Goal: Task Accomplishment & Management: Manage account settings

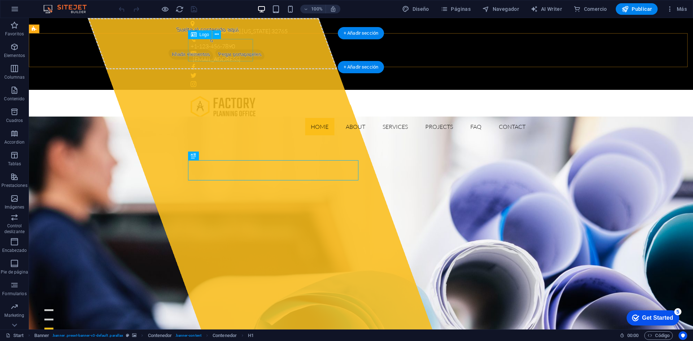
click at [224, 96] on div at bounding box center [361, 107] width 341 height 22
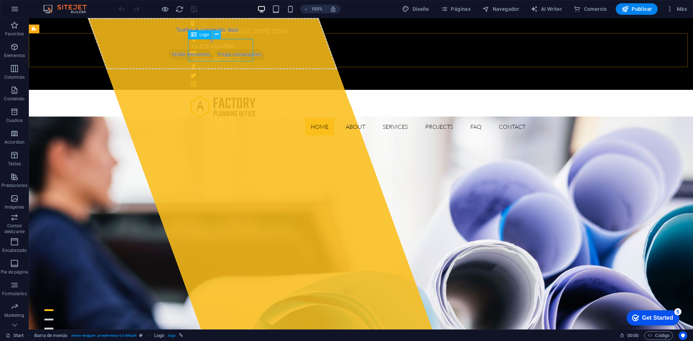
click at [217, 33] on icon at bounding box center [217, 35] width 4 height 8
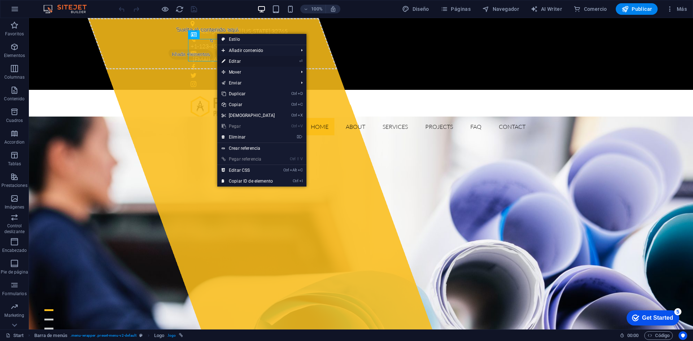
click at [271, 60] on link "⏎ Editar" at bounding box center [248, 61] width 62 height 11
select select "px"
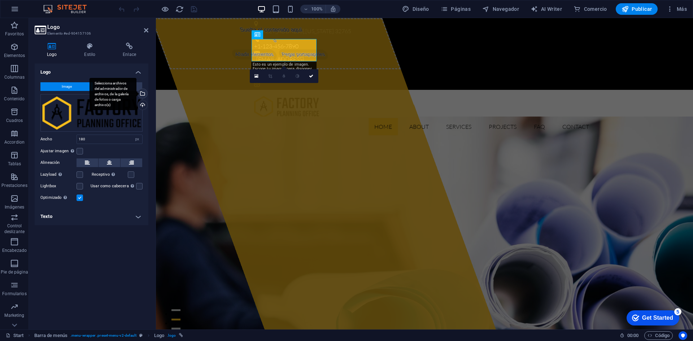
click at [144, 95] on div "Selecciona archivos del administrador de archivos, de la galería de fotos o car…" at bounding box center [142, 94] width 11 height 11
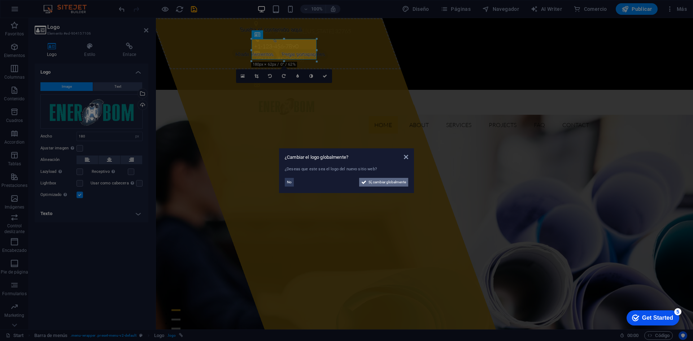
click at [385, 182] on span "Sí, cambiar globalmente" at bounding box center [388, 182] width 38 height 9
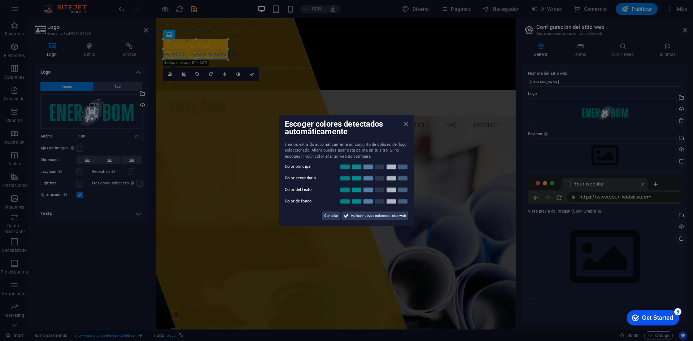
click at [408, 126] on icon at bounding box center [406, 124] width 4 height 6
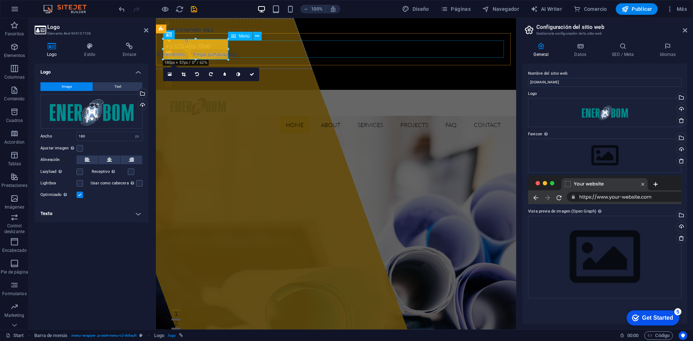
click at [256, 116] on nav "Home About Services Projects FAQ Contact" at bounding box center [336, 124] width 341 height 17
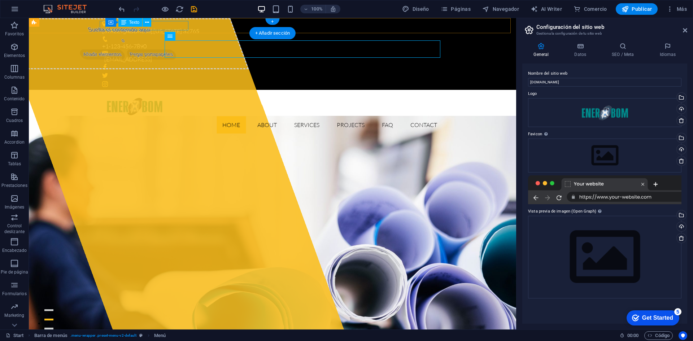
click at [160, 27] on div "[STREET_ADDRESS][US_STATE]" at bounding box center [269, 31] width 335 height 9
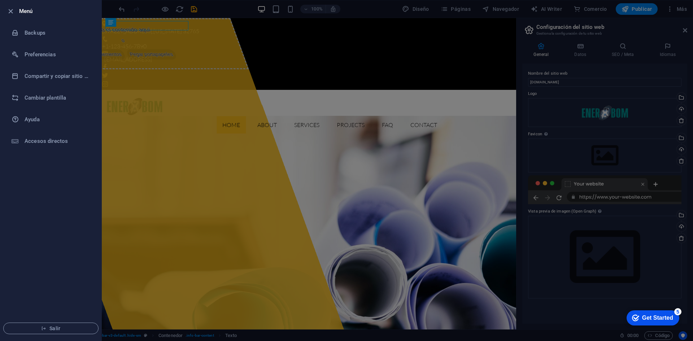
click at [323, 121] on div at bounding box center [346, 170] width 693 height 341
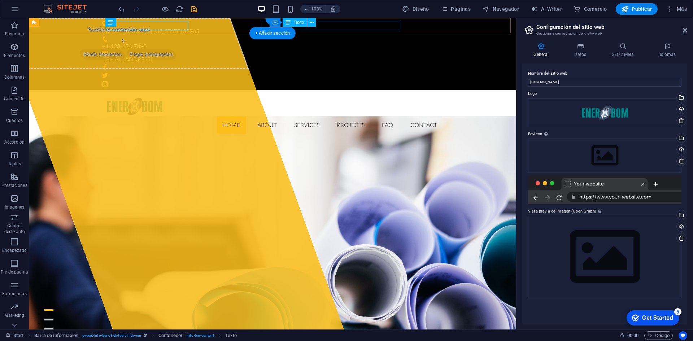
click at [324, 55] on div "[EMAIL_ADDRESS]" at bounding box center [270, 59] width 333 height 9
click at [313, 23] on icon at bounding box center [312, 23] width 4 height 8
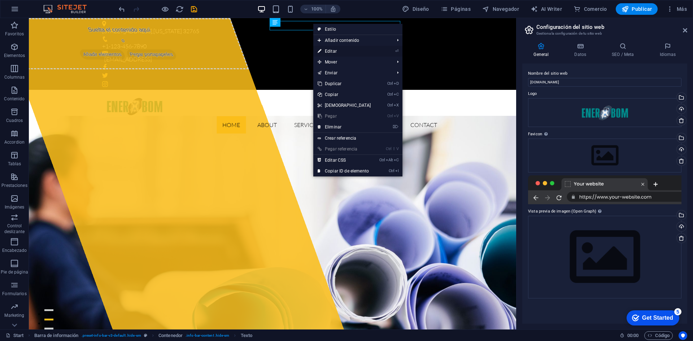
click at [339, 53] on link "⏎ Editar" at bounding box center [344, 51] width 62 height 11
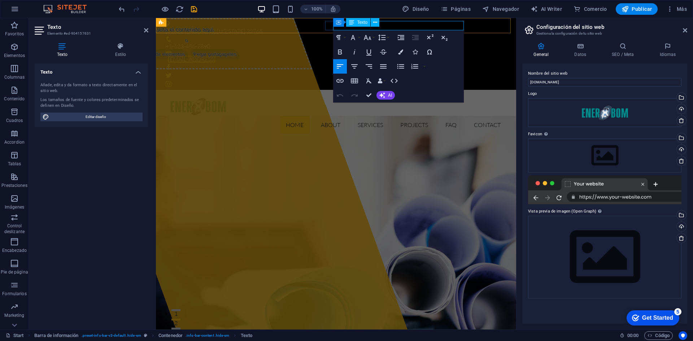
drag, startPoint x: 407, startPoint y: 25, endPoint x: 544, endPoint y: 81, distance: 148.2
click at [216, 56] on link "[EMAIL_ADDRESS]" at bounding box center [192, 59] width 48 height 7
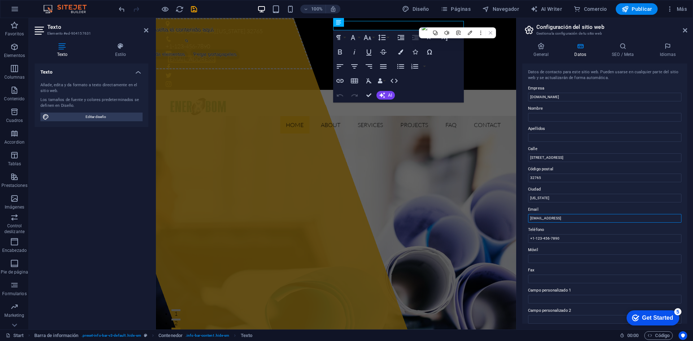
type textarea "al"
drag, startPoint x: 778, startPoint y: 236, endPoint x: 494, endPoint y: 213, distance: 284.8
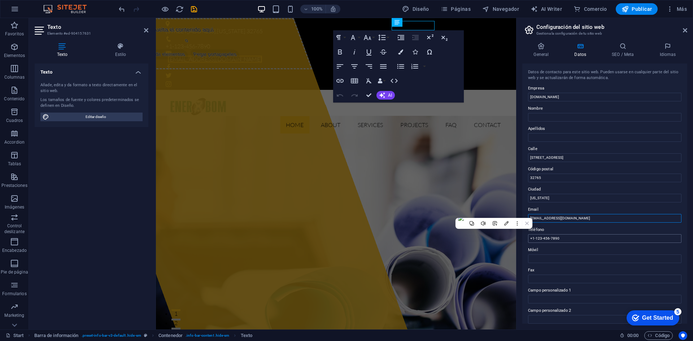
type input "[EMAIL_ADDRESS][DOMAIN_NAME]"
click at [574, 241] on input "+1-123-456-7890" at bounding box center [604, 238] width 153 height 9
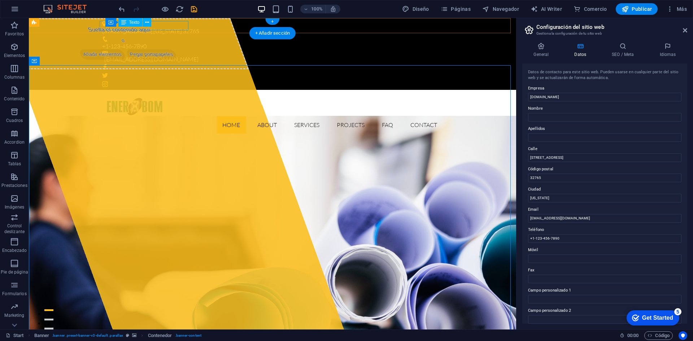
click at [172, 27] on div "[STREET_ADDRESS][US_STATE]" at bounding box center [269, 31] width 335 height 9
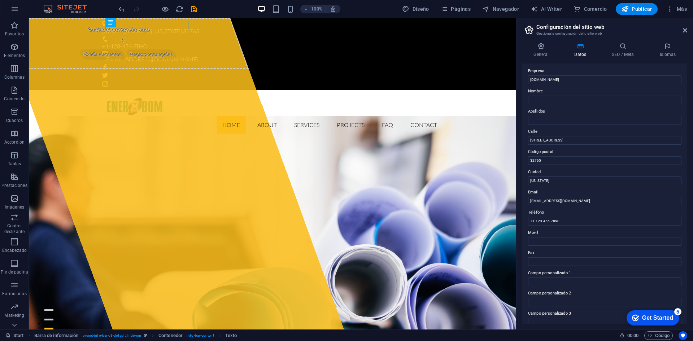
scroll to position [14, 0]
drag, startPoint x: 570, startPoint y: 142, endPoint x: 558, endPoint y: 144, distance: 12.5
click at [527, 141] on div "Datos de contacto para este sitio web. Pueden usarse en cualquier parte del sit…" at bounding box center [605, 194] width 165 height 260
type input "bomener #5544"
click at [575, 185] on input "[US_STATE]" at bounding box center [604, 184] width 153 height 9
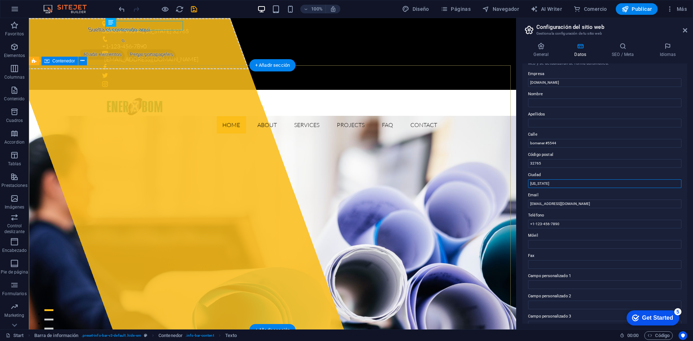
drag, startPoint x: 592, startPoint y: 199, endPoint x: 508, endPoint y: 182, distance: 85.8
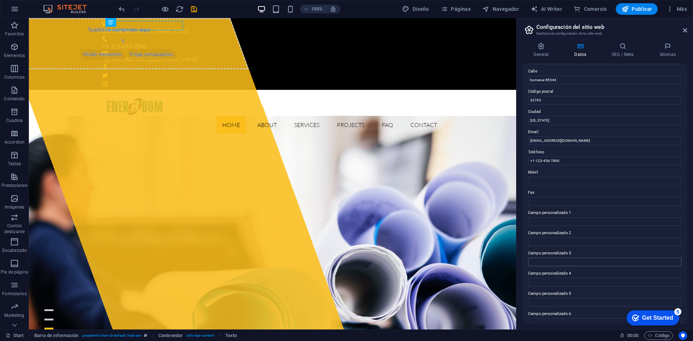
scroll to position [87, 0]
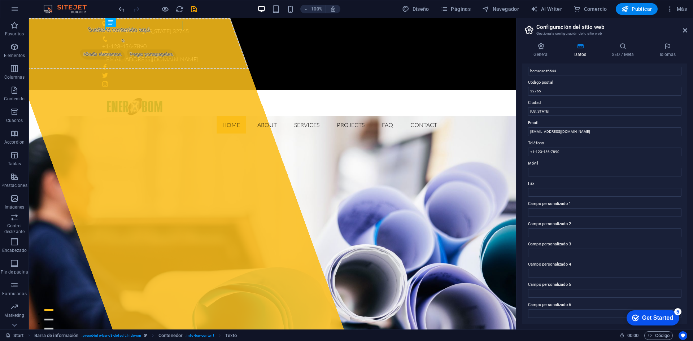
click at [547, 48] on icon at bounding box center [542, 46] width 38 height 7
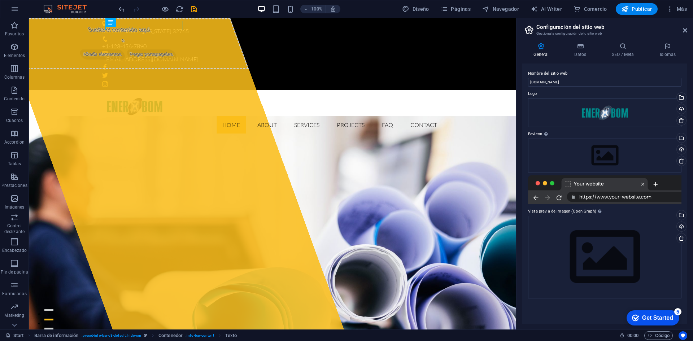
click at [655, 196] on div at bounding box center [604, 190] width 153 height 29
click at [642, 196] on div at bounding box center [604, 190] width 153 height 29
click at [601, 193] on div at bounding box center [604, 190] width 153 height 29
drag, startPoint x: 604, startPoint y: 199, endPoint x: 602, endPoint y: 205, distance: 6.3
click at [604, 199] on div at bounding box center [604, 190] width 153 height 29
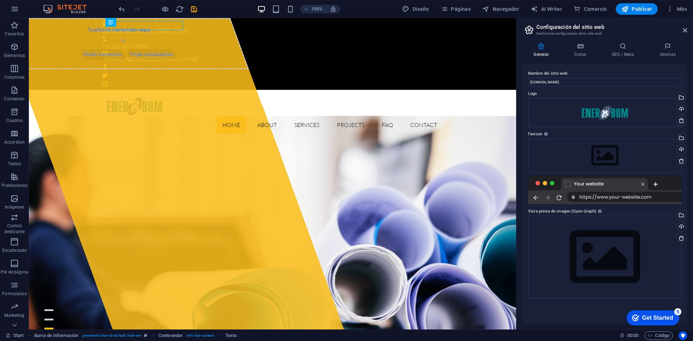
click at [593, 195] on div at bounding box center [604, 190] width 153 height 29
click at [576, 46] on icon at bounding box center [580, 46] width 35 height 7
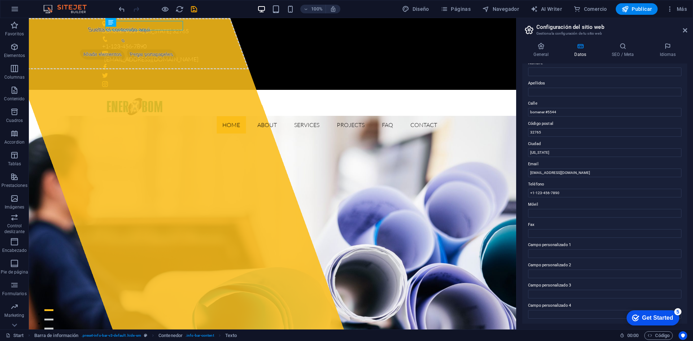
scroll to position [0, 0]
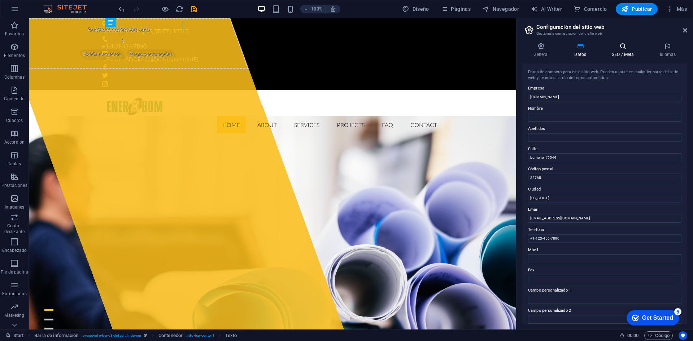
click at [620, 48] on icon at bounding box center [623, 46] width 45 height 7
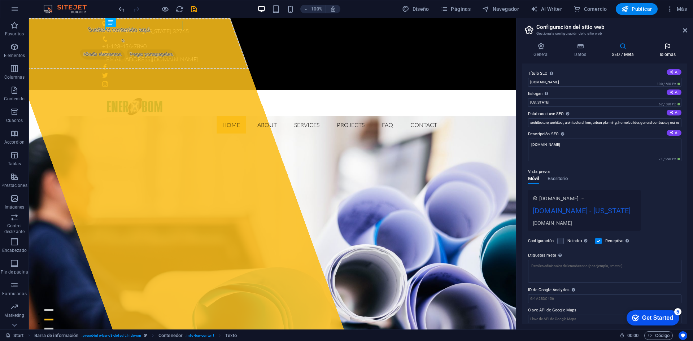
click at [662, 49] on icon at bounding box center [668, 46] width 39 height 7
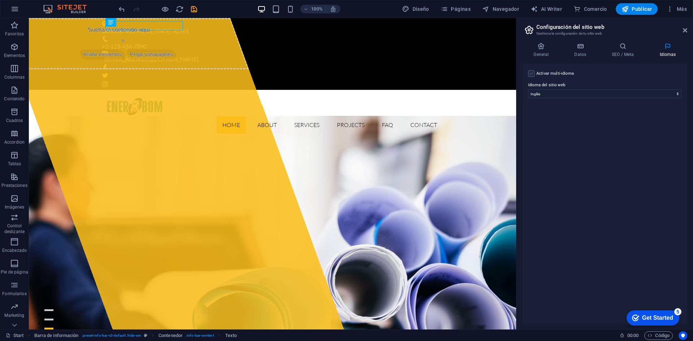
click at [534, 76] on label at bounding box center [531, 73] width 7 height 7
click at [0, 0] on input "Activar multi-idioma Para desactivar la opción multi-idioma, elimine todos los …" at bounding box center [0, 0] width 0 height 0
click at [567, 133] on select "Abkhazian Afar Afrikaans Akan Albanés Alemán Amharic Árabe Aragonese Armenian A…" at bounding box center [605, 129] width 120 height 9
select select "44"
click at [545, 125] on select "Abkhazian Afar Afrikaans Akan Albanés Alemán Amharic Árabe Aragonese Armenian A…" at bounding box center [605, 129] width 120 height 9
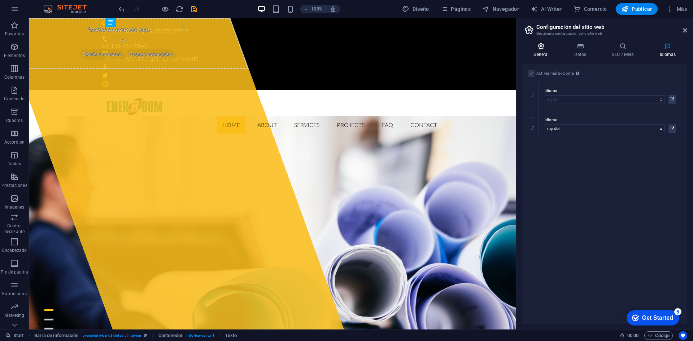
click at [545, 51] on h4 "General" at bounding box center [543, 50] width 41 height 15
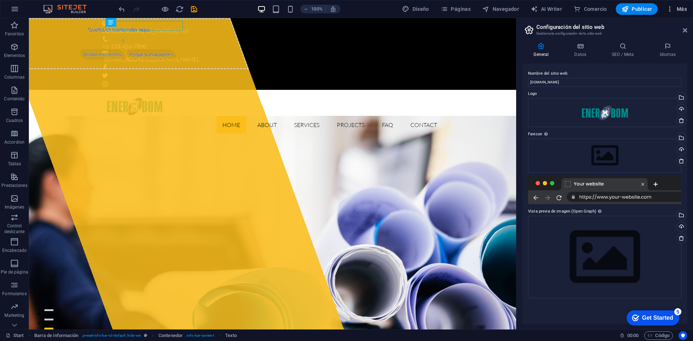
click at [672, 7] on icon "button" at bounding box center [670, 8] width 7 height 7
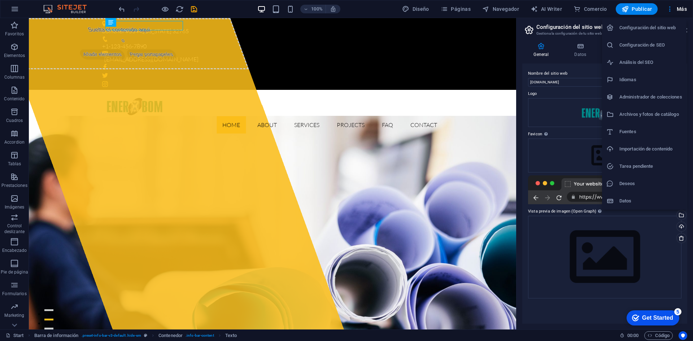
click at [640, 201] on h6 "Datos" at bounding box center [651, 201] width 63 height 9
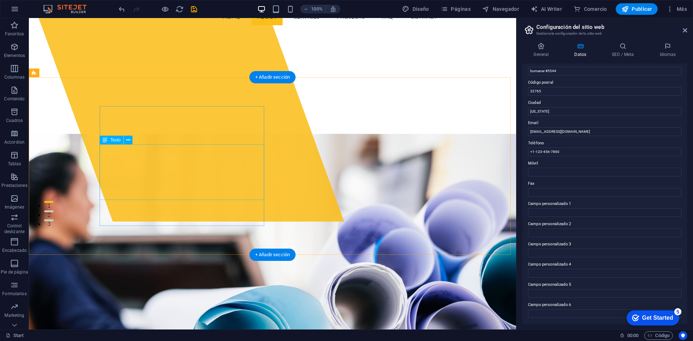
scroll to position [253, 0]
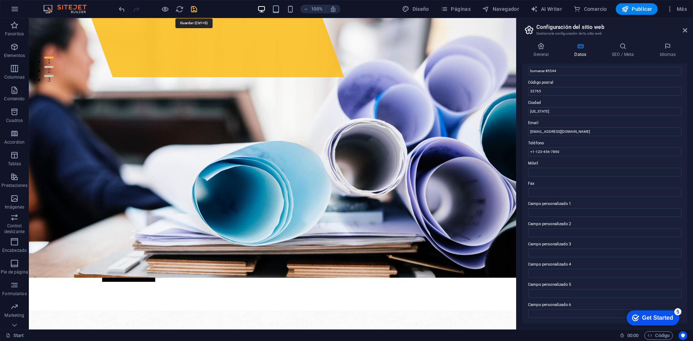
click at [194, 9] on icon "save" at bounding box center [194, 9] width 8 height 8
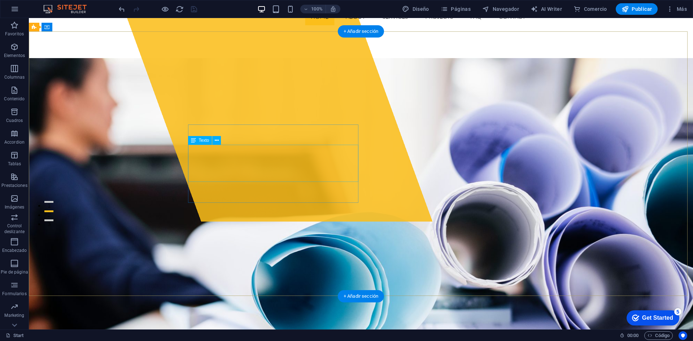
scroll to position [0, 0]
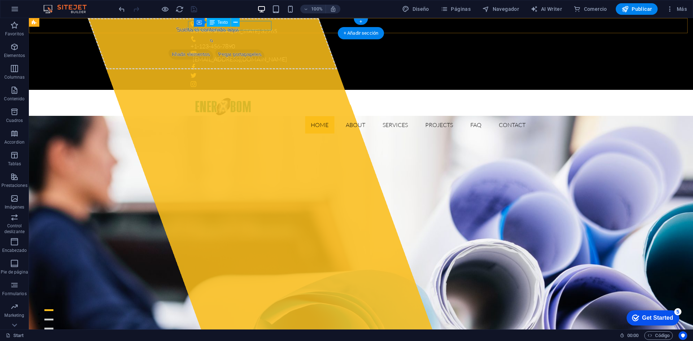
click at [247, 27] on div "bomener #5544 , [US_STATE] 32765" at bounding box center [358, 31] width 335 height 9
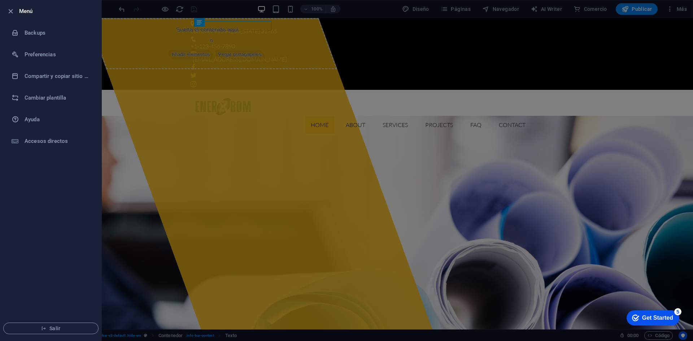
click at [415, 109] on div at bounding box center [346, 170] width 693 height 341
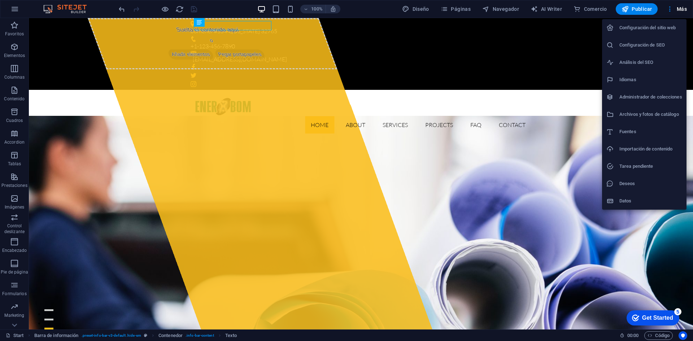
click at [507, 260] on div at bounding box center [346, 170] width 693 height 341
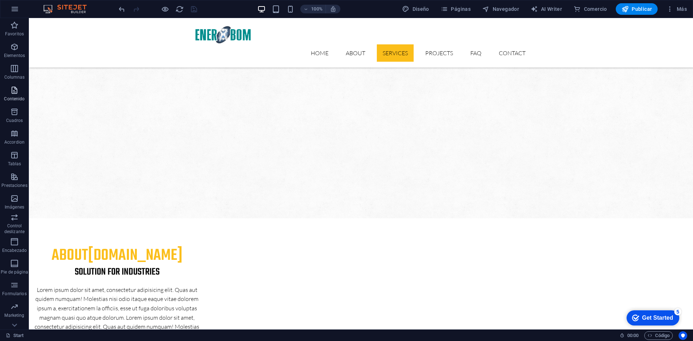
click at [16, 90] on icon "button" at bounding box center [14, 90] width 9 height 9
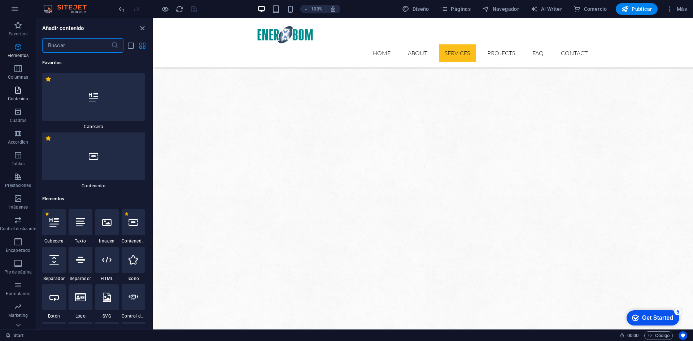
scroll to position [2332, 0]
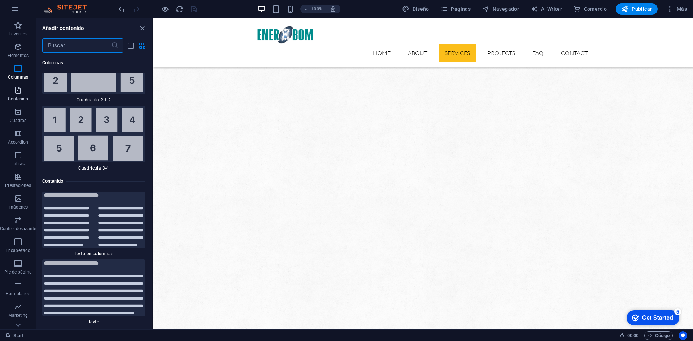
click at [22, 92] on icon "button" at bounding box center [18, 90] width 9 height 9
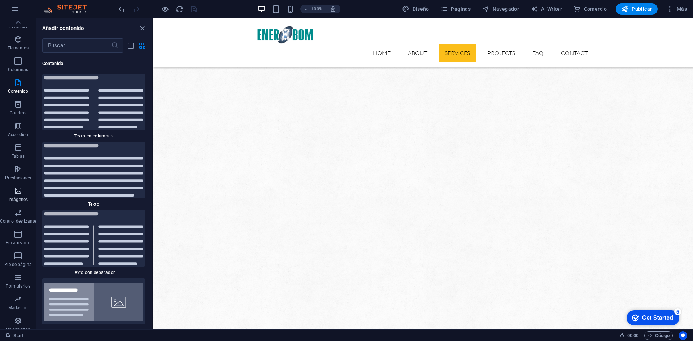
scroll to position [0, 0]
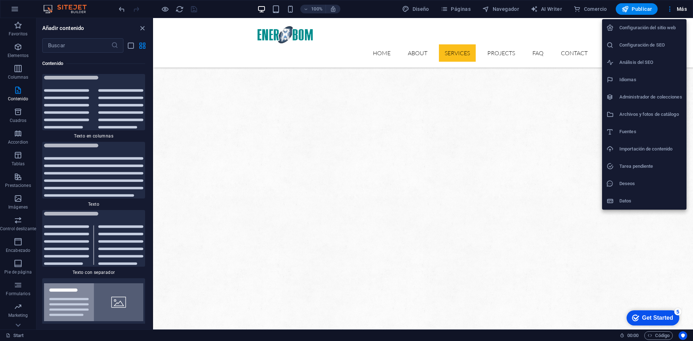
click at [653, 29] on h6 "Configuración del sitio web" at bounding box center [651, 27] width 63 height 9
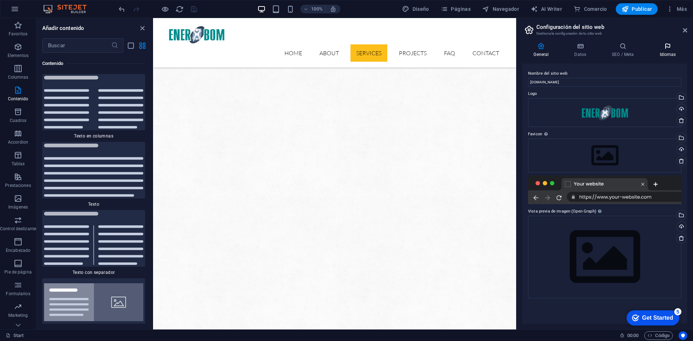
click at [666, 49] on icon at bounding box center [668, 46] width 39 height 7
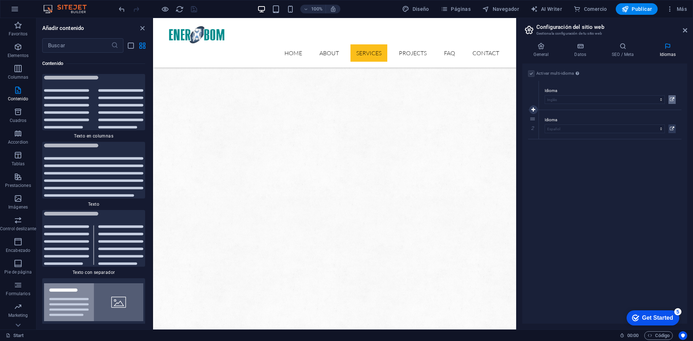
click at [672, 99] on icon at bounding box center [672, 99] width 4 height 9
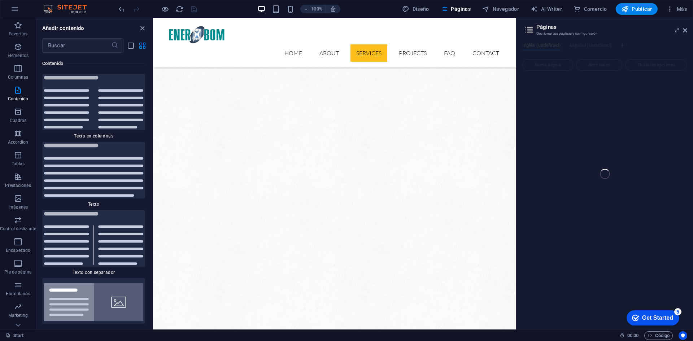
click at [601, 236] on div "Start Favoritos Elementos Columnas Contenido [PERSON_NAME] Accordion Tablas Pre…" at bounding box center [346, 174] width 693 height 312
click at [685, 30] on div "Start Favoritos Elementos Columnas Contenido [PERSON_NAME] Accordion Tablas Pre…" at bounding box center [346, 174] width 693 height 312
click at [608, 179] on div "Start Favoritos Elementos Columnas Contenido [PERSON_NAME] Accordion Tablas Pre…" at bounding box center [346, 174] width 693 height 312
click at [654, 313] on div "checkmark Get Started 5" at bounding box center [653, 318] width 53 height 15
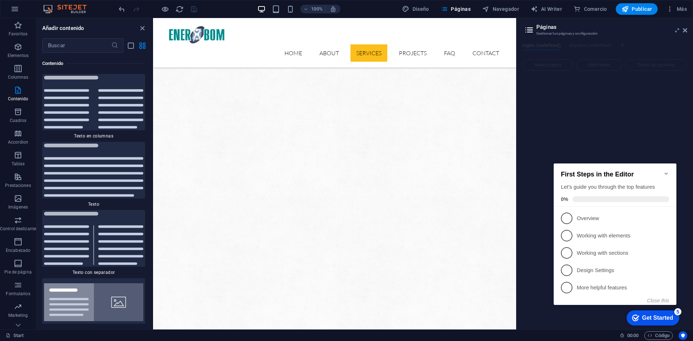
click at [665, 171] on icon "Minimize checklist" at bounding box center [667, 174] width 6 height 6
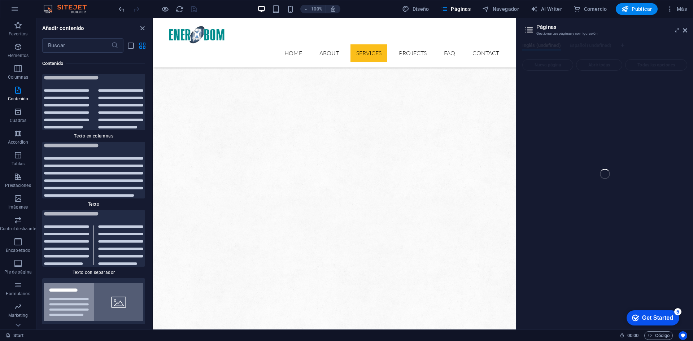
drag, startPoint x: 22, startPoint y: 10, endPoint x: 685, endPoint y: 237, distance: 701.5
click at [690, 239] on div "Start Favoritos Elementos Columnas Contenido [PERSON_NAME] Accordion Tablas Pre…" at bounding box center [346, 174] width 693 height 312
click at [549, 10] on span "AI Writer" at bounding box center [546, 8] width 31 height 7
select select "English"
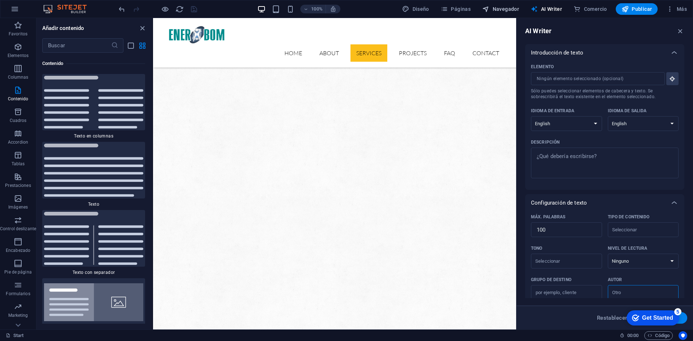
click at [456, 9] on span "Páginas" at bounding box center [456, 8] width 30 height 7
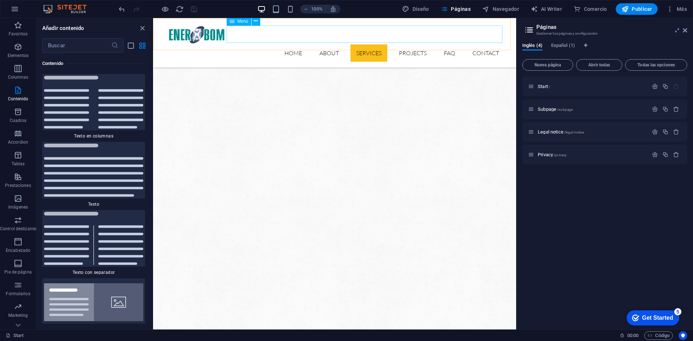
click at [286, 44] on nav "Home About Services Projects FAQ Contact" at bounding box center [334, 52] width 341 height 17
click at [657, 87] on icon "button" at bounding box center [655, 86] width 6 height 6
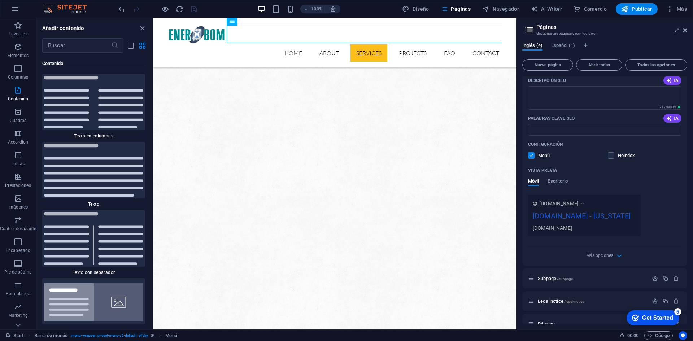
scroll to position [113, 0]
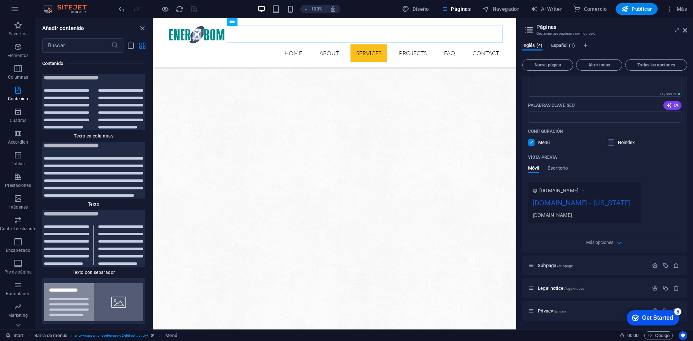
click at [565, 47] on span "Español (1)" at bounding box center [564, 46] width 24 height 10
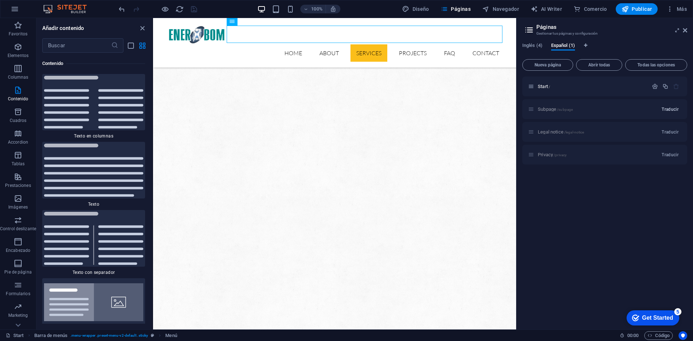
click at [667, 111] on span "Traducir" at bounding box center [670, 110] width 17 height 6
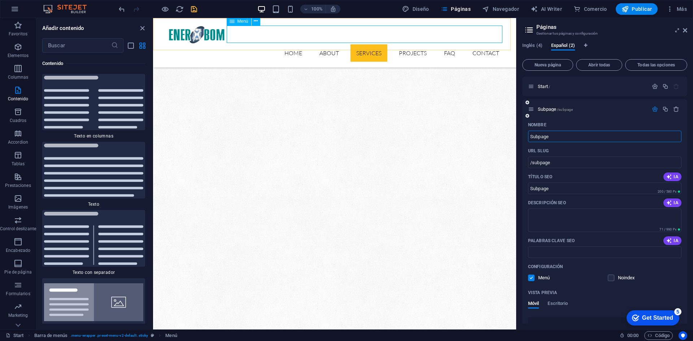
click at [286, 44] on nav "Home About Services Projects FAQ Contact" at bounding box center [334, 52] width 341 height 17
click at [17, 51] on icon "button" at bounding box center [18, 47] width 9 height 9
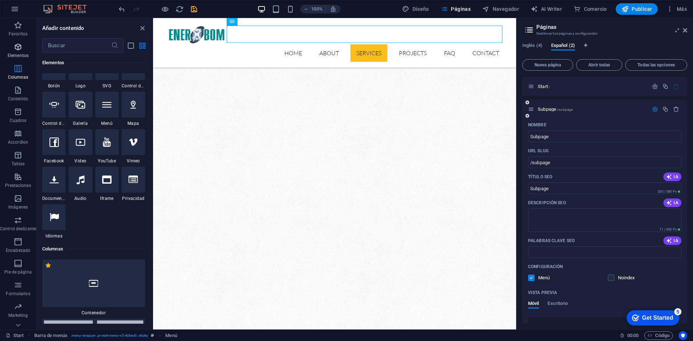
scroll to position [136, 0]
